Goal: Task Accomplishment & Management: Manage account settings

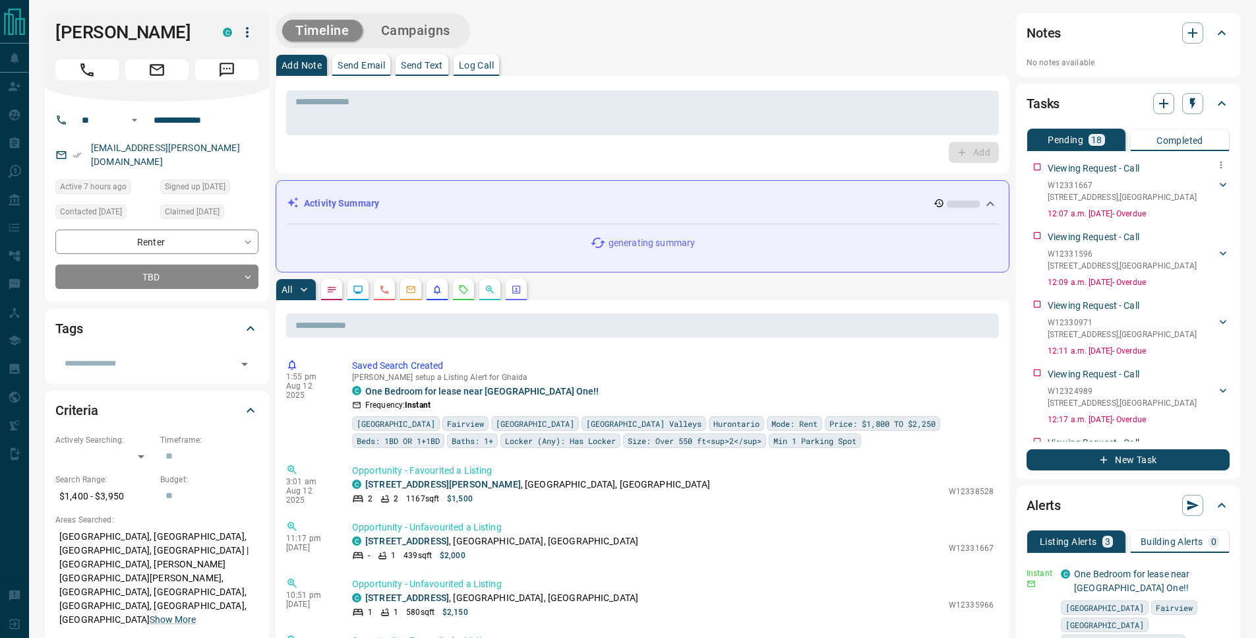
click at [1169, 189] on p "W12331667" at bounding box center [1122, 185] width 149 height 12
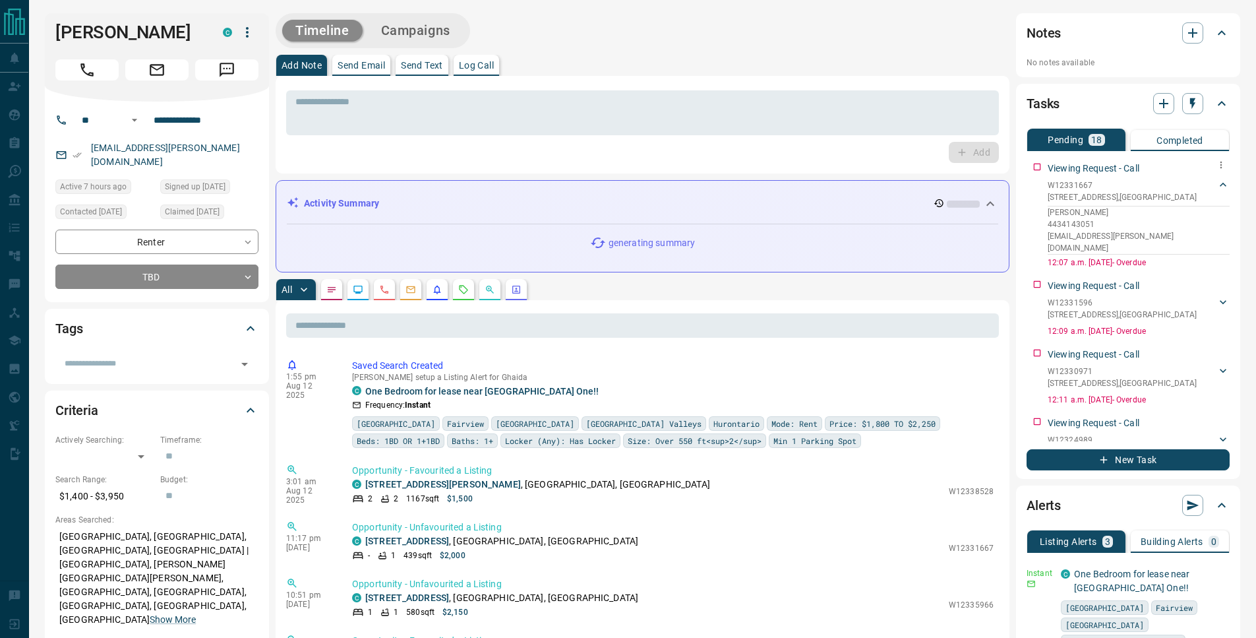
click at [1169, 189] on p "W12331667" at bounding box center [1122, 185] width 149 height 12
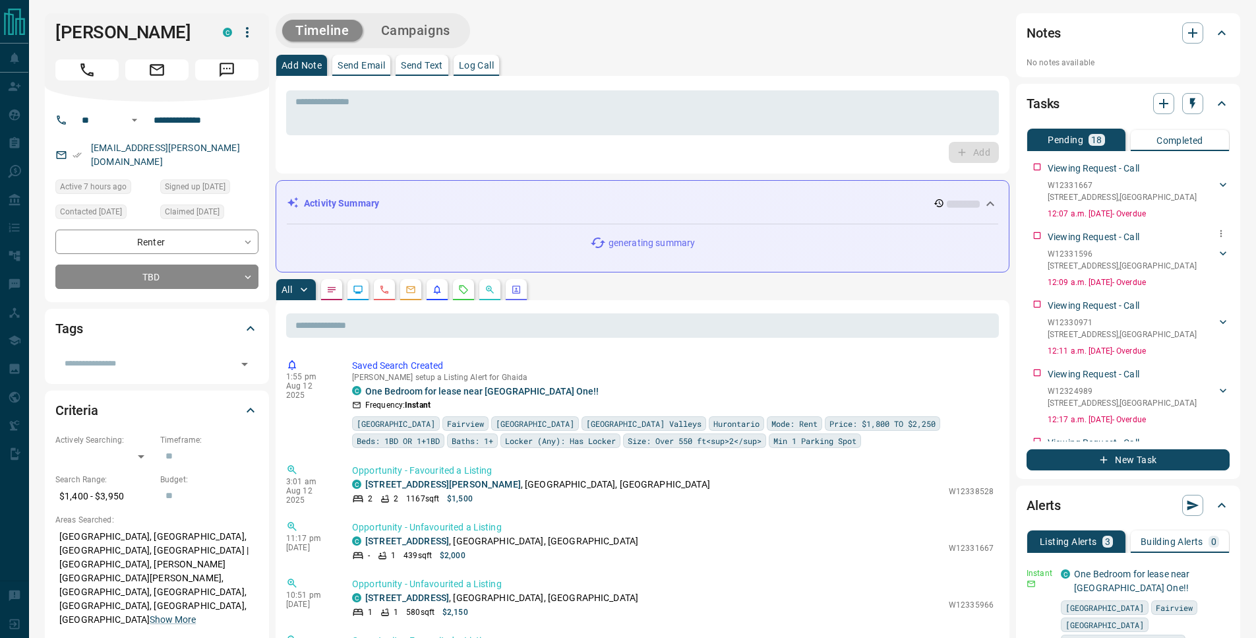
click at [1138, 257] on p "W12331596" at bounding box center [1122, 254] width 149 height 12
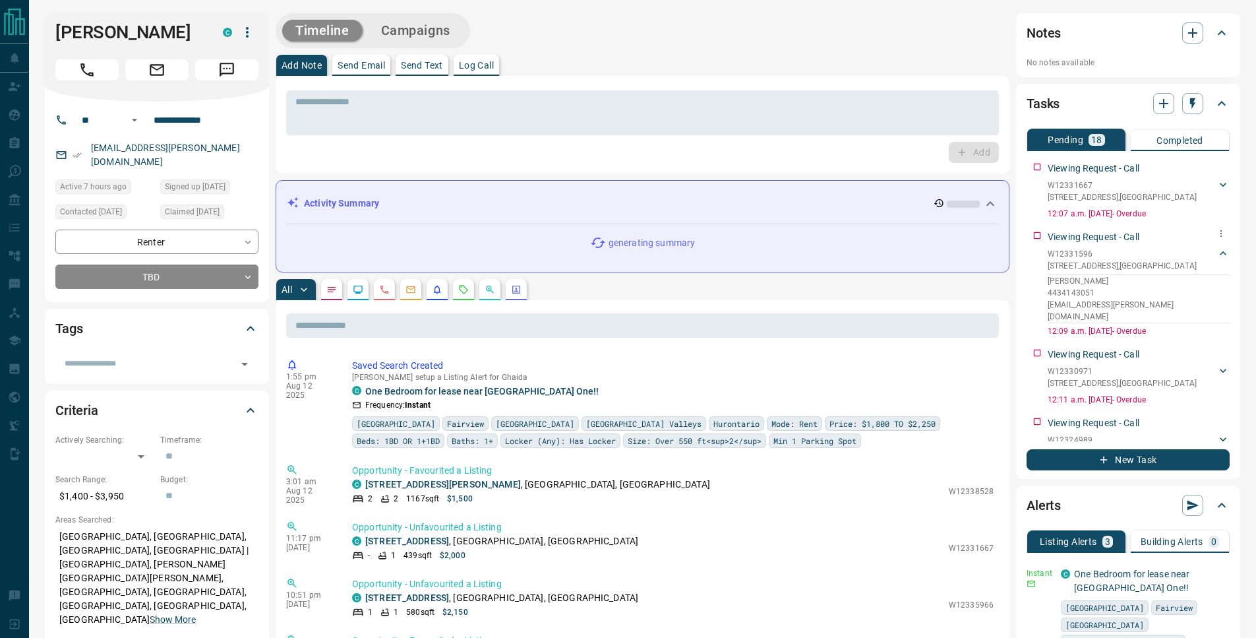
click at [1125, 265] on p "[STREET_ADDRESS]" at bounding box center [1122, 266] width 149 height 12
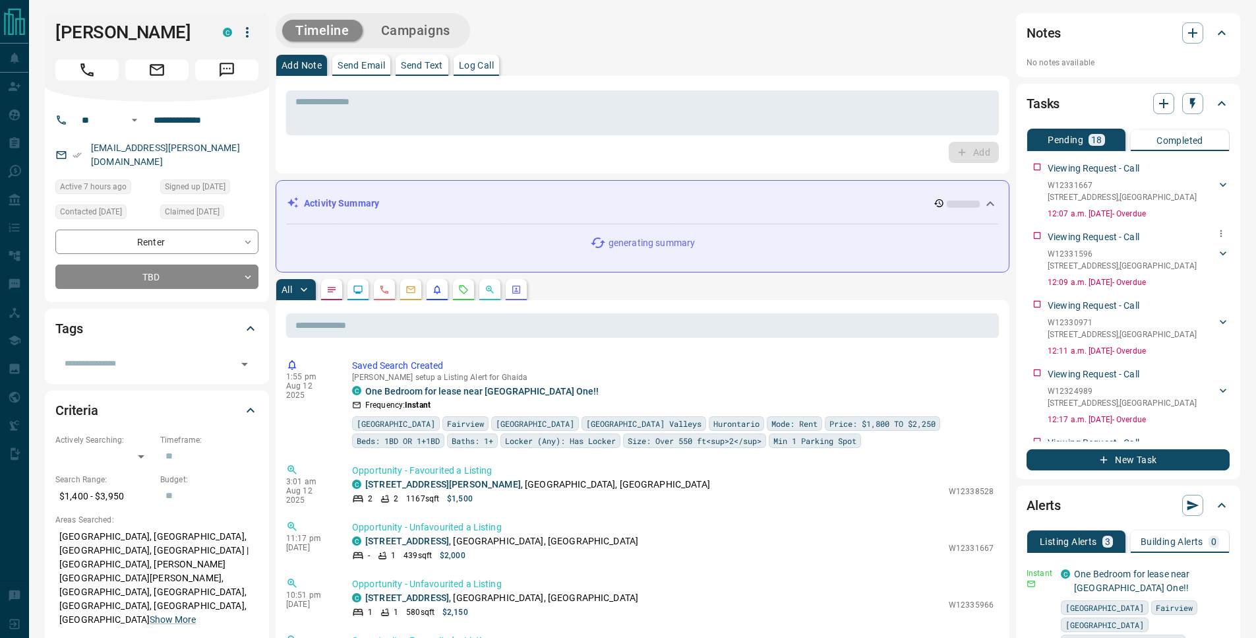
click at [1125, 265] on p "[STREET_ADDRESS]" at bounding box center [1122, 266] width 149 height 12
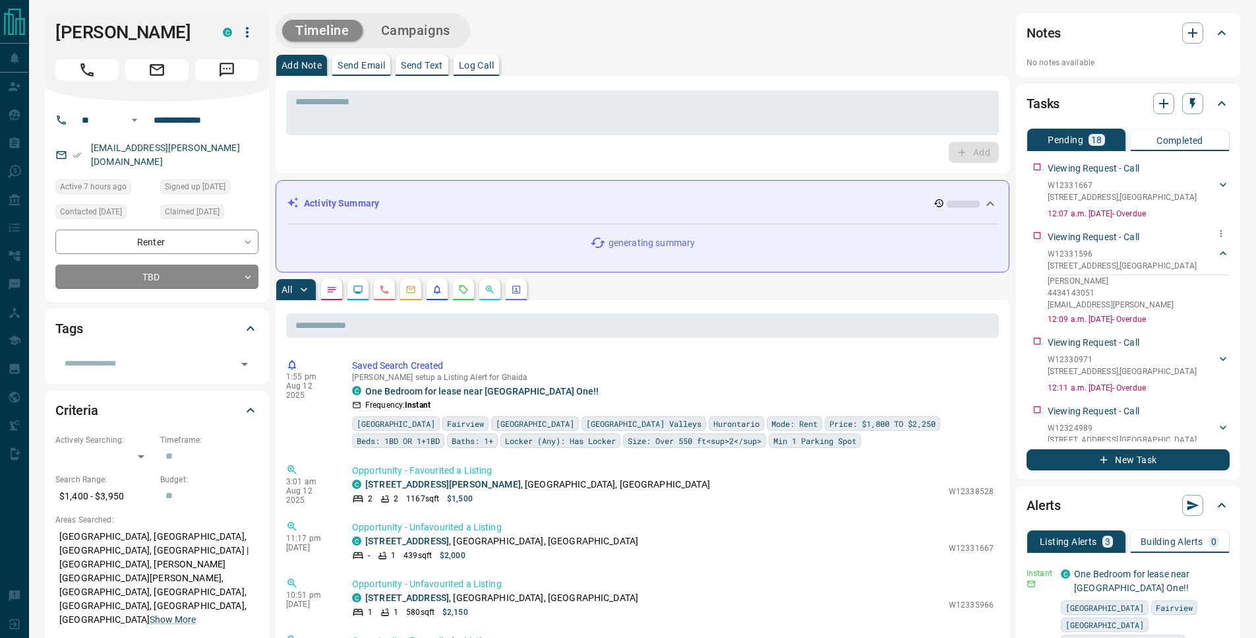
click at [1125, 265] on p "[STREET_ADDRESS]" at bounding box center [1122, 266] width 149 height 12
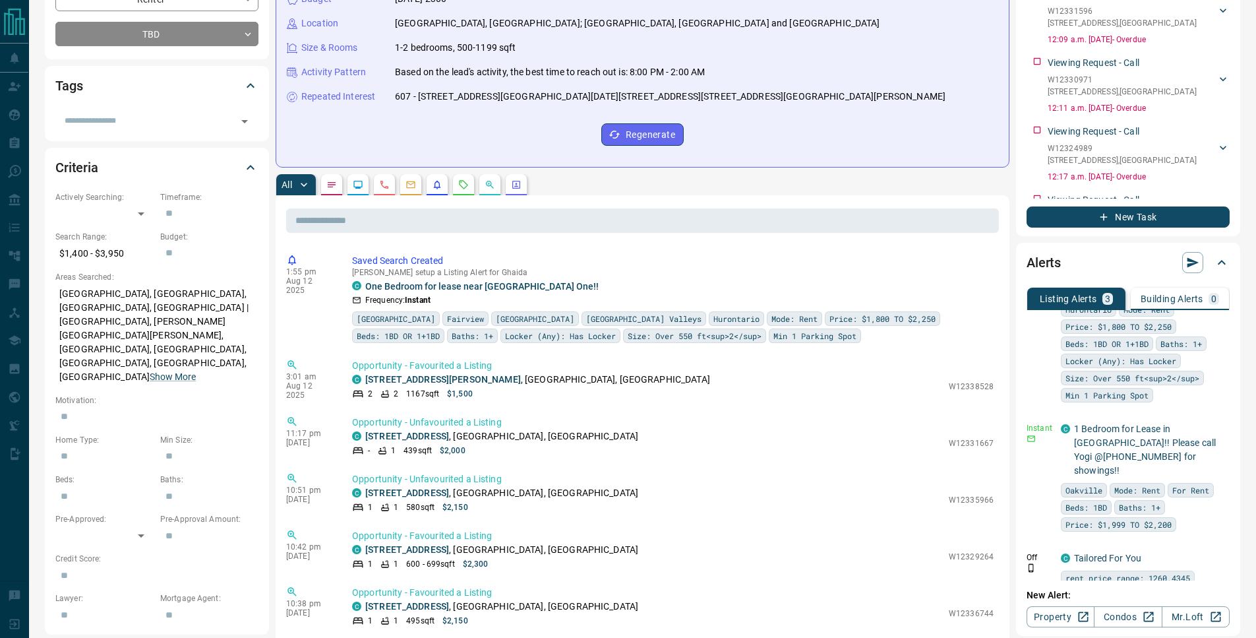
scroll to position [112, 0]
click at [1220, 425] on icon "button" at bounding box center [1221, 422] width 2 height 8
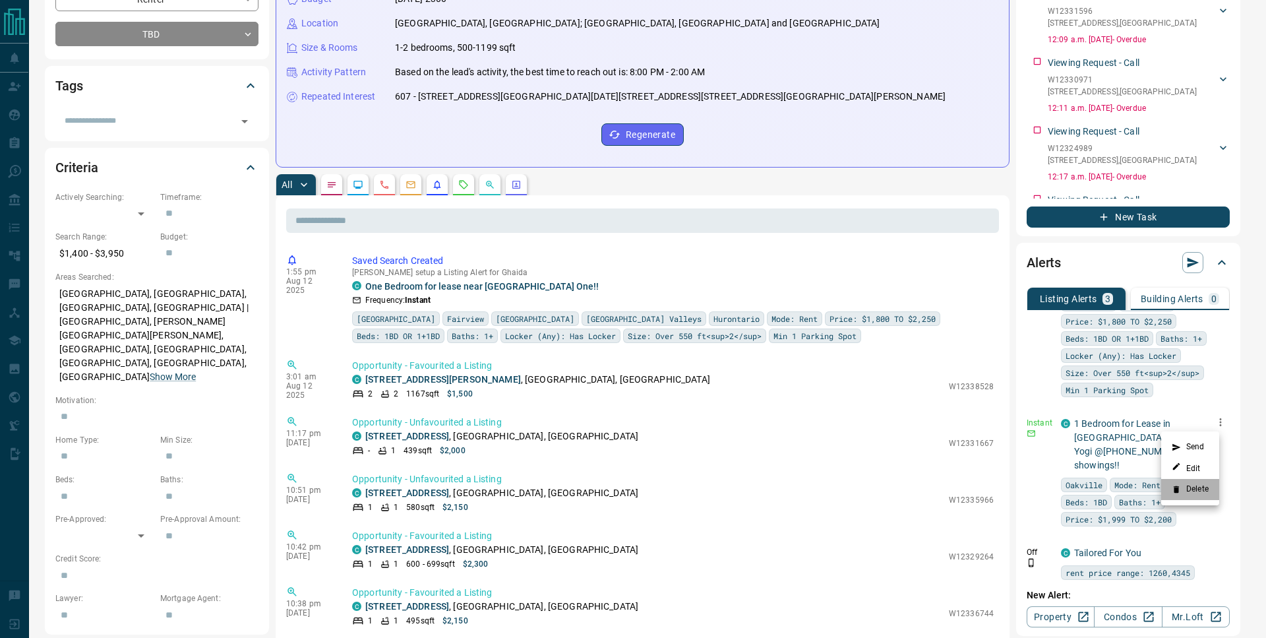
click at [1196, 492] on li "Delete" at bounding box center [1190, 489] width 58 height 21
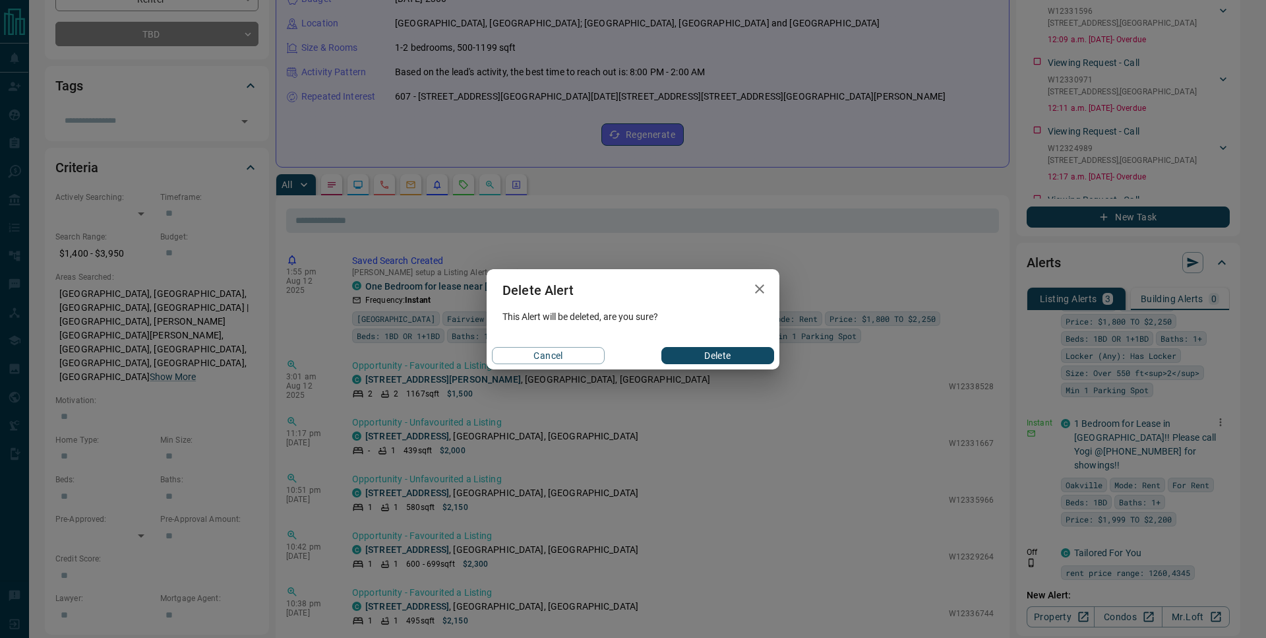
click at [708, 361] on button "Delete" at bounding box center [717, 355] width 113 height 17
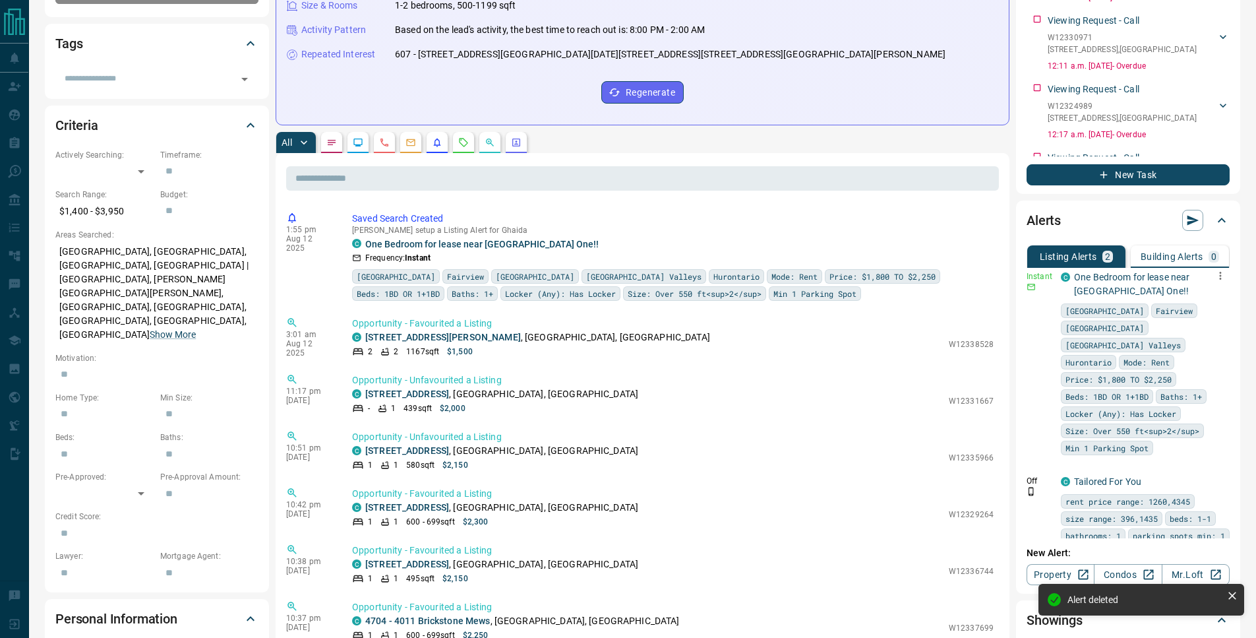
scroll to position [0, 0]
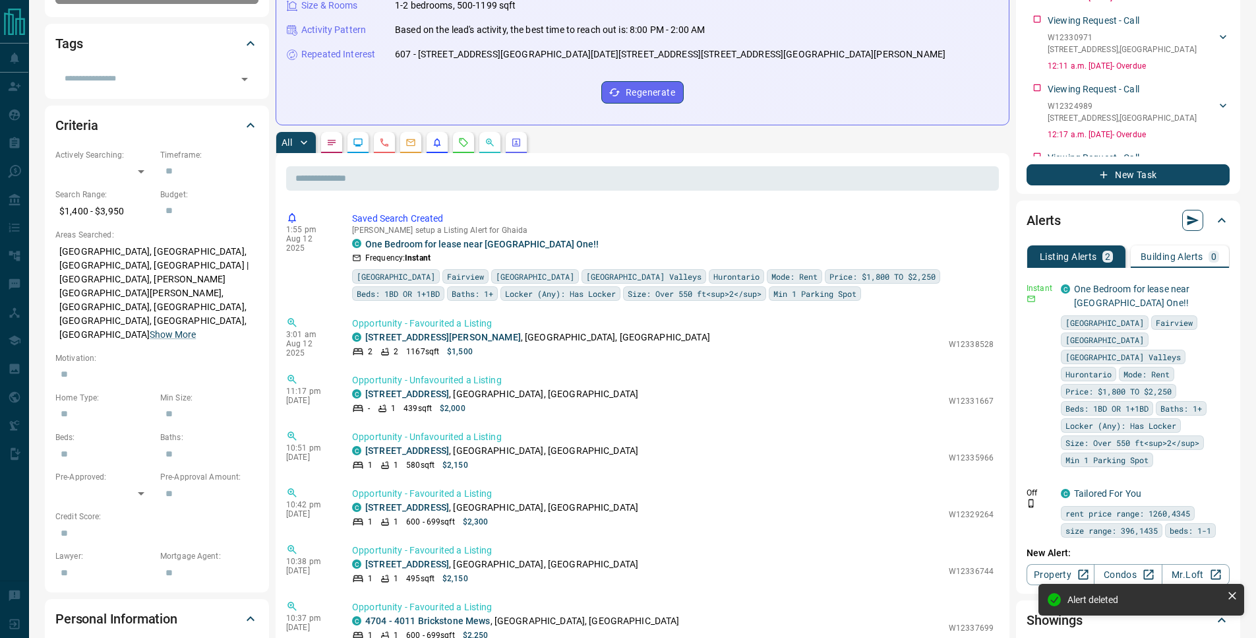
click at [1190, 225] on icon "button" at bounding box center [1192, 220] width 13 height 13
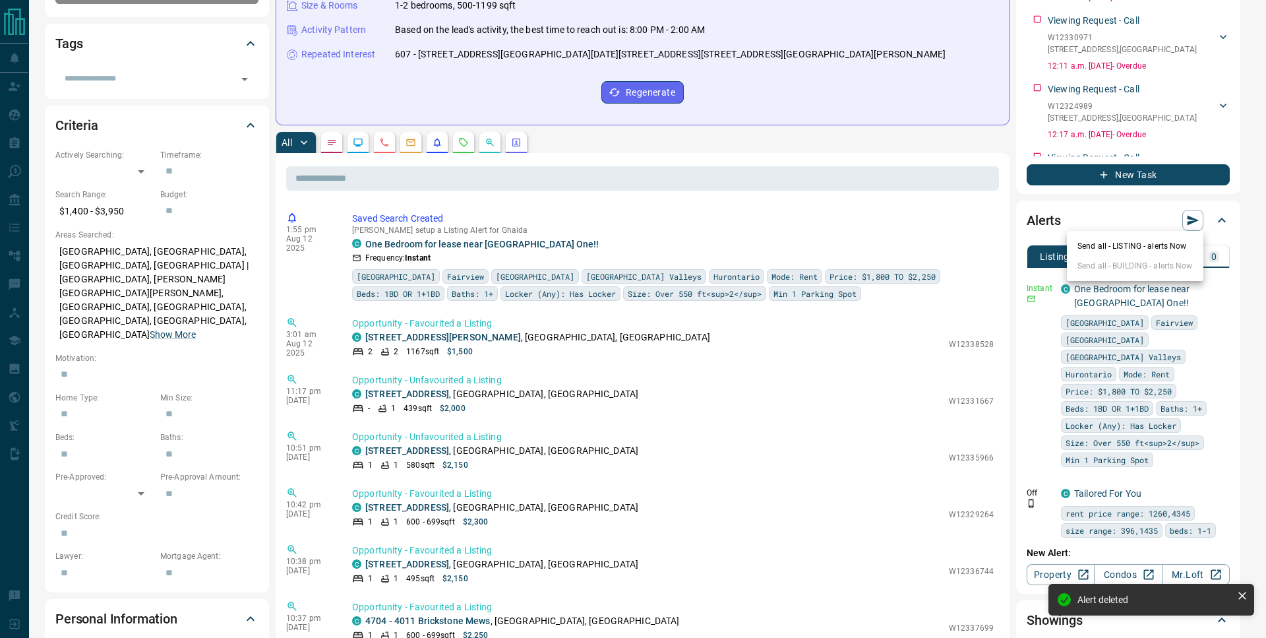
click at [1146, 249] on li "Send all - LISTING - alerts Now" at bounding box center [1135, 246] width 137 height 20
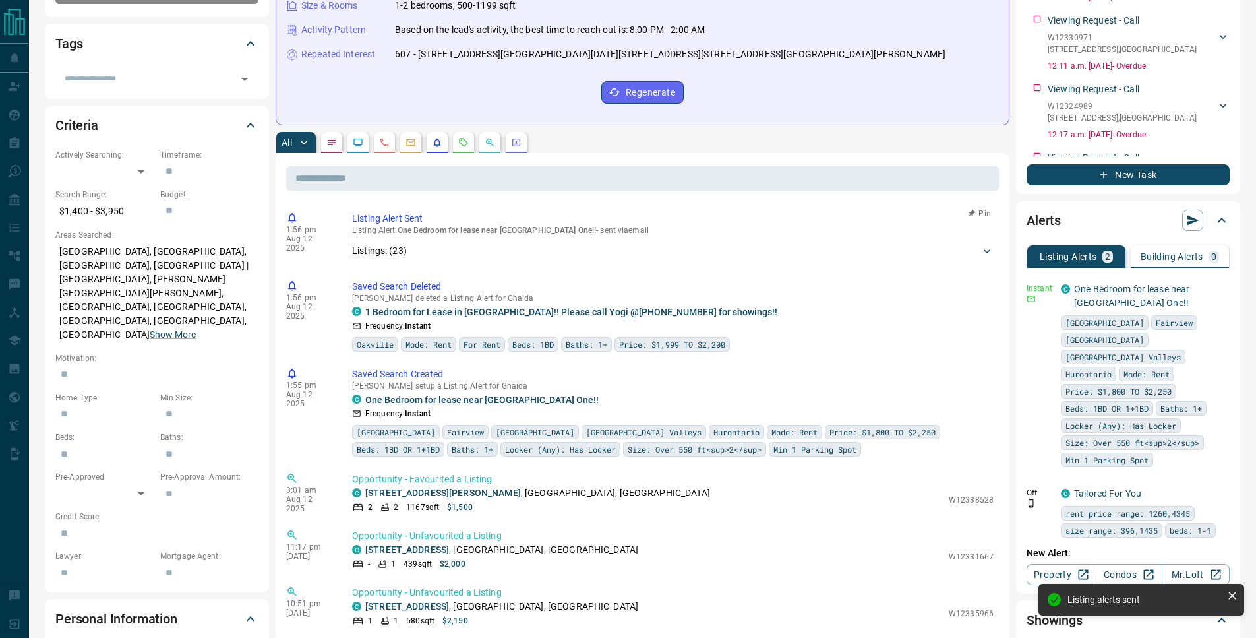
click at [423, 244] on div "Listings: ( 23 )" at bounding box center [673, 251] width 642 height 24
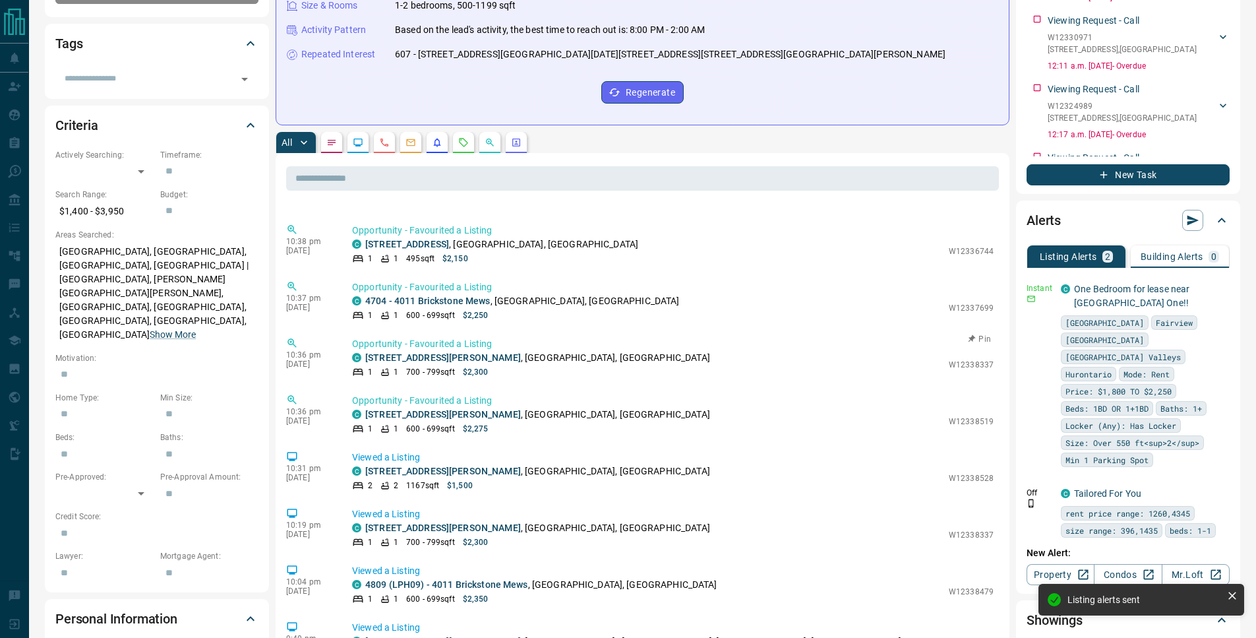
scroll to position [875, 0]
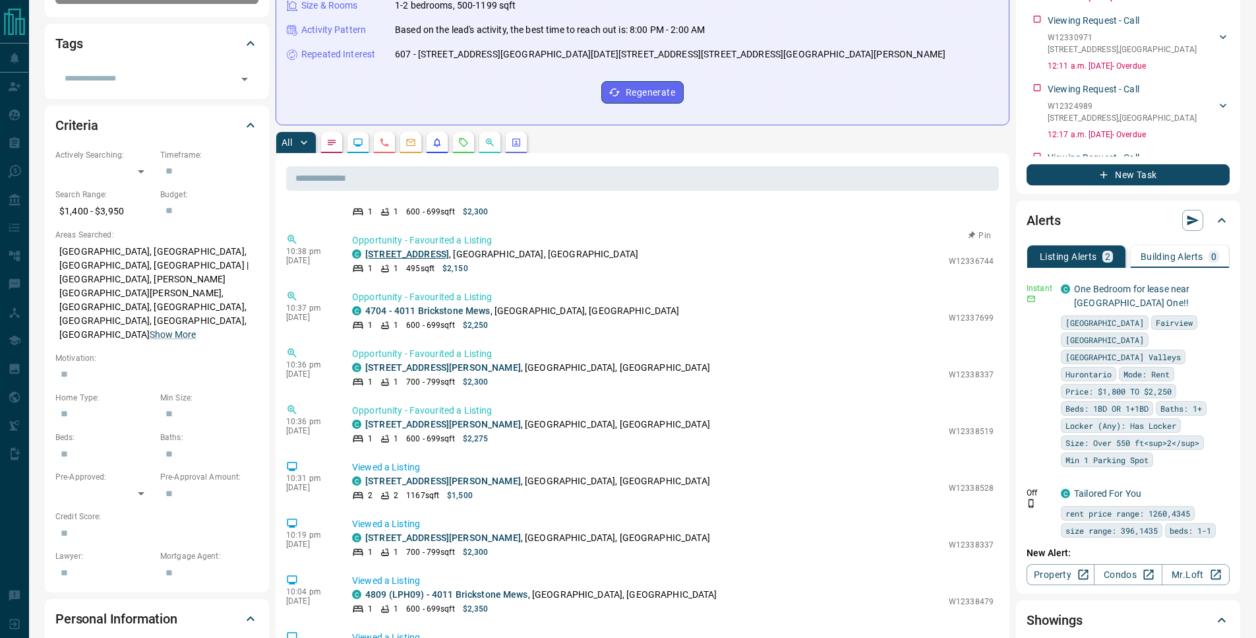
click at [449, 259] on link "[STREET_ADDRESS]" at bounding box center [407, 254] width 84 height 11
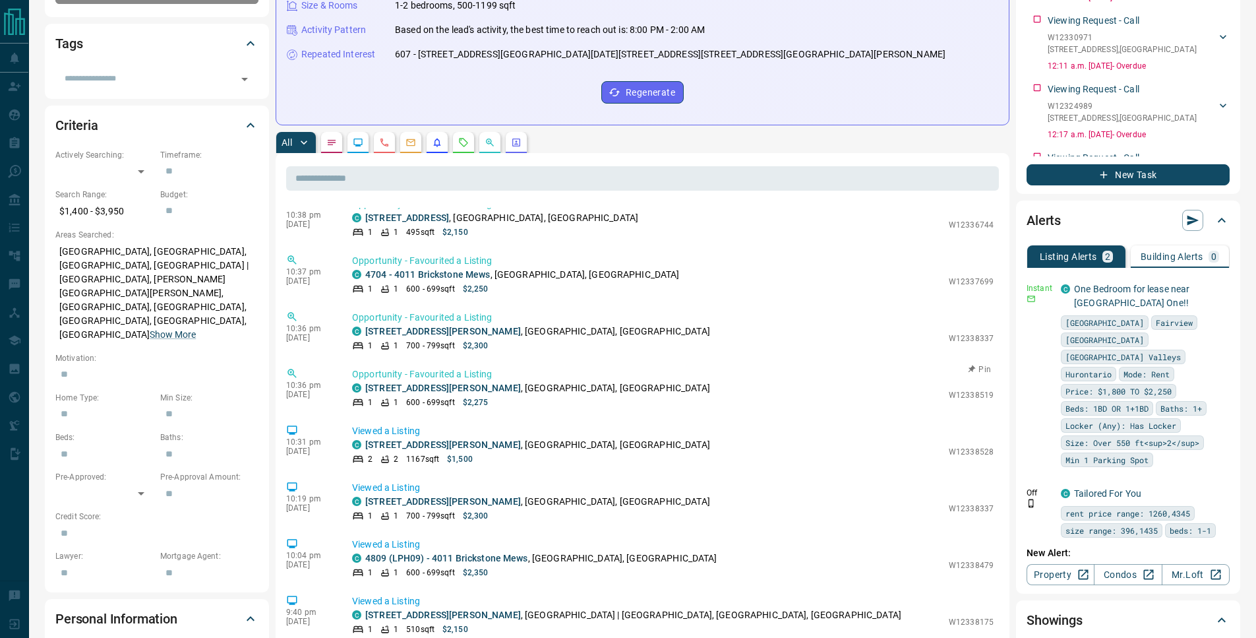
scroll to position [954, 0]
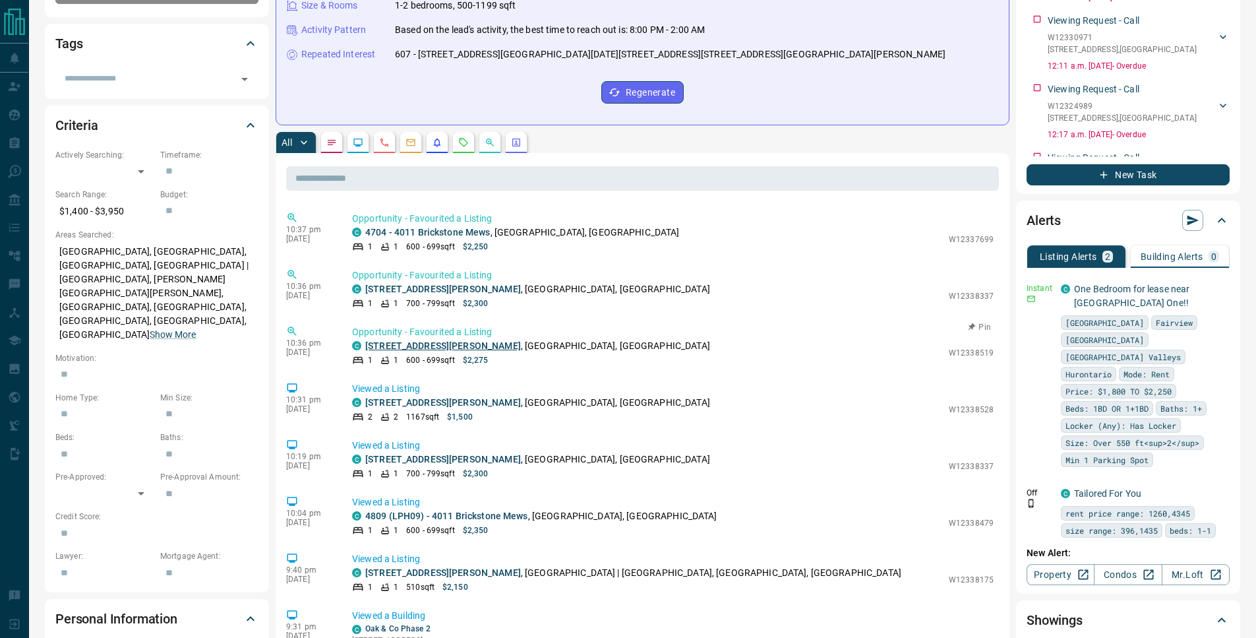
click at [433, 346] on link "[STREET_ADDRESS][PERSON_NAME]" at bounding box center [443, 345] width 156 height 11
